Goal: Task Accomplishment & Management: Use online tool/utility

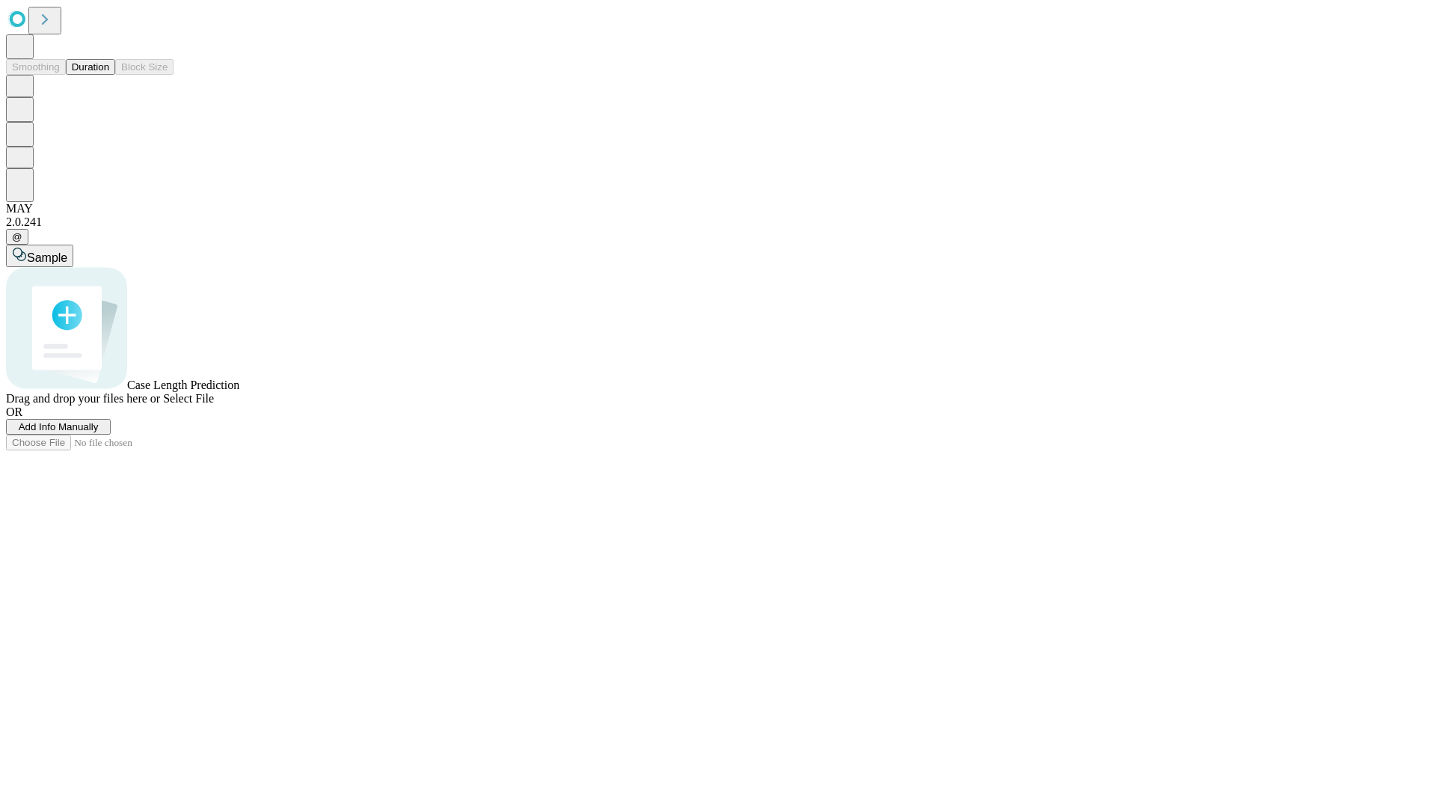
click at [109, 75] on button "Duration" at bounding box center [90, 67] width 49 height 16
click at [99, 432] on span "Add Info Manually" at bounding box center [59, 426] width 80 height 11
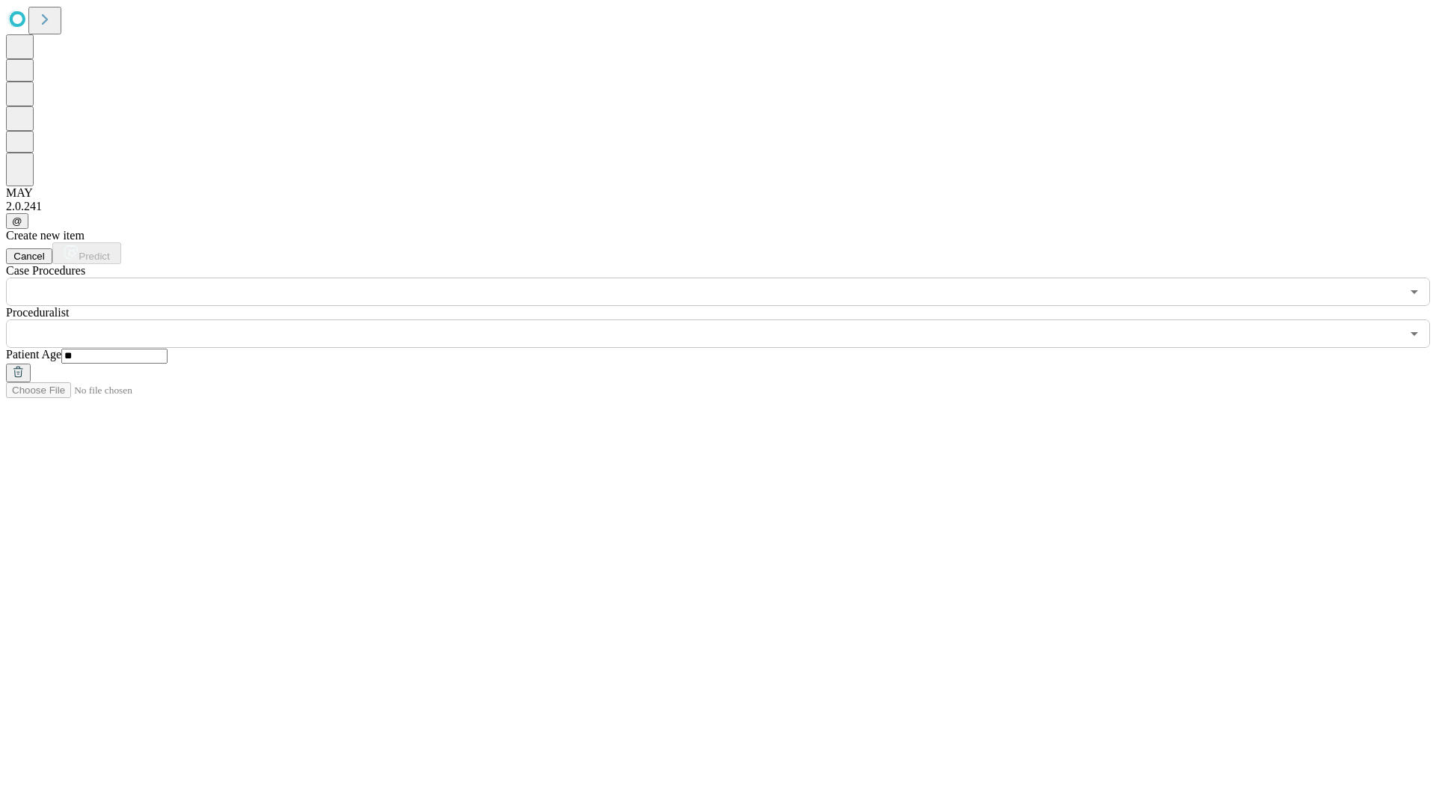
type input "**"
click at [729, 319] on input "text" at bounding box center [703, 333] width 1395 height 28
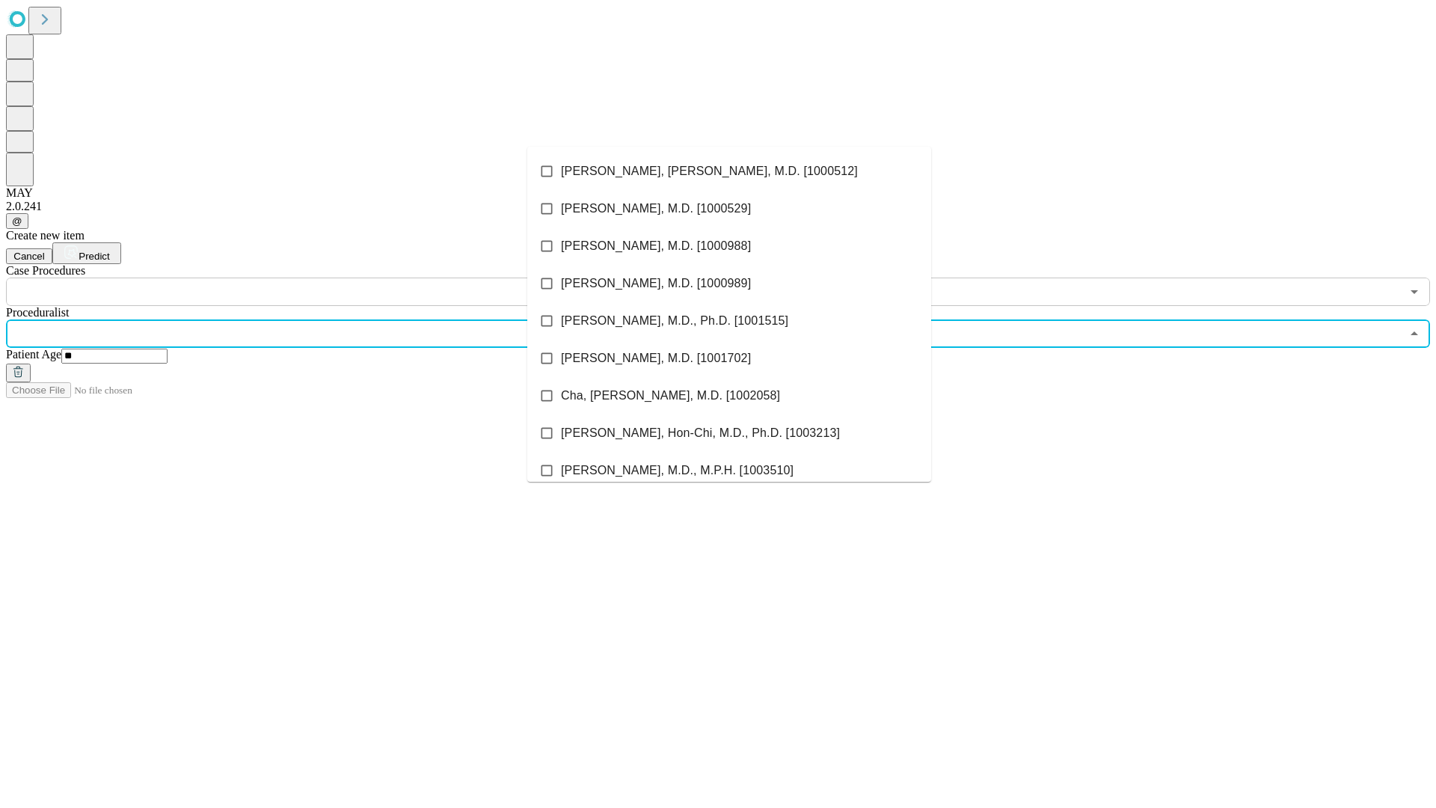
click at [729, 171] on li "[PERSON_NAME], [PERSON_NAME], M.D. [1000512]" at bounding box center [729, 171] width 404 height 37
click at [314, 278] on input "text" at bounding box center [703, 292] width 1395 height 28
